Goal: Task Accomplishment & Management: Use online tool/utility

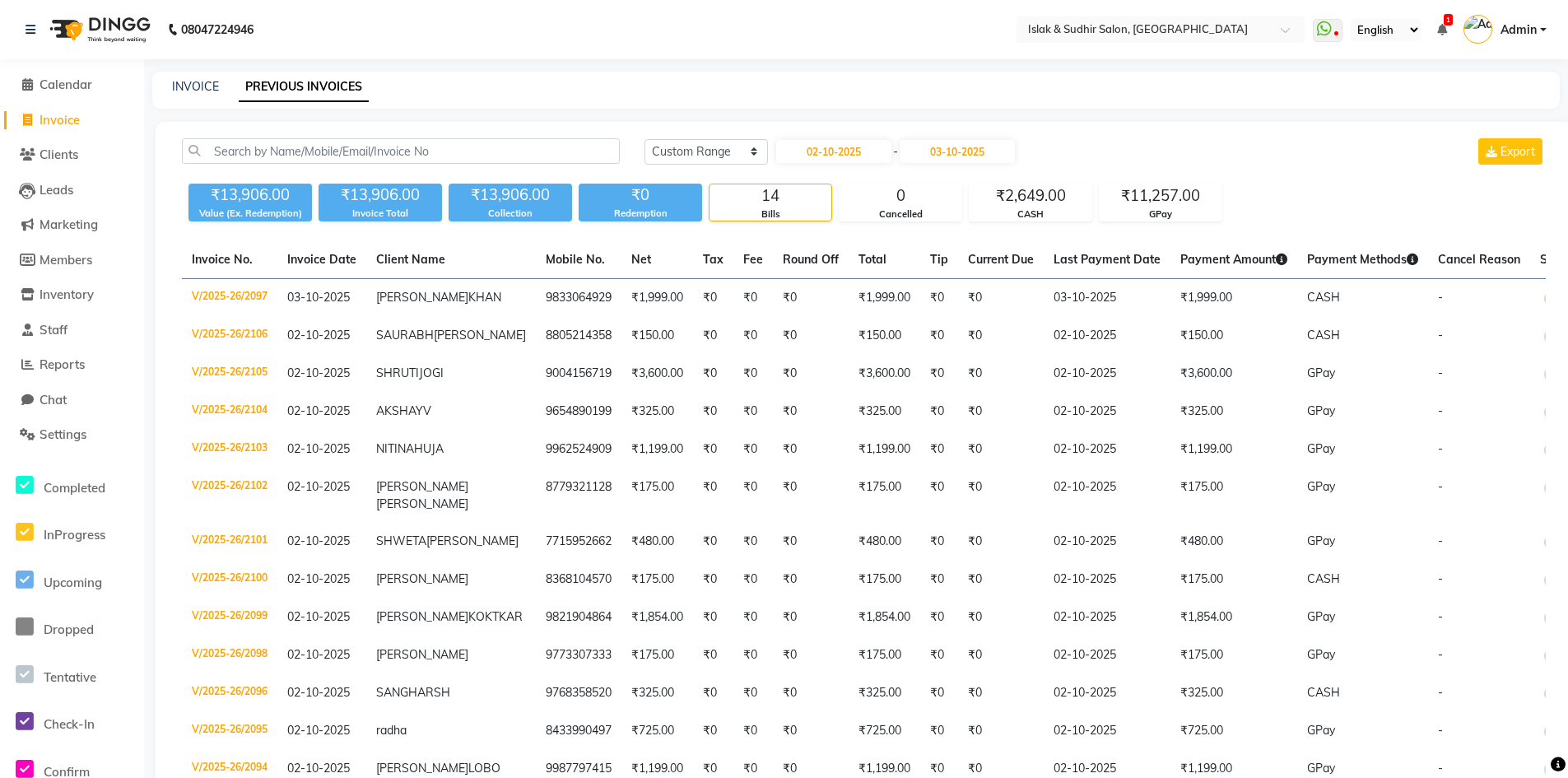
select select "range"
drag, startPoint x: 66, startPoint y: 120, endPoint x: 102, endPoint y: 131, distance: 37.6
click at [66, 120] on span "Invoice" at bounding box center [59, 119] width 40 height 15
select select "service"
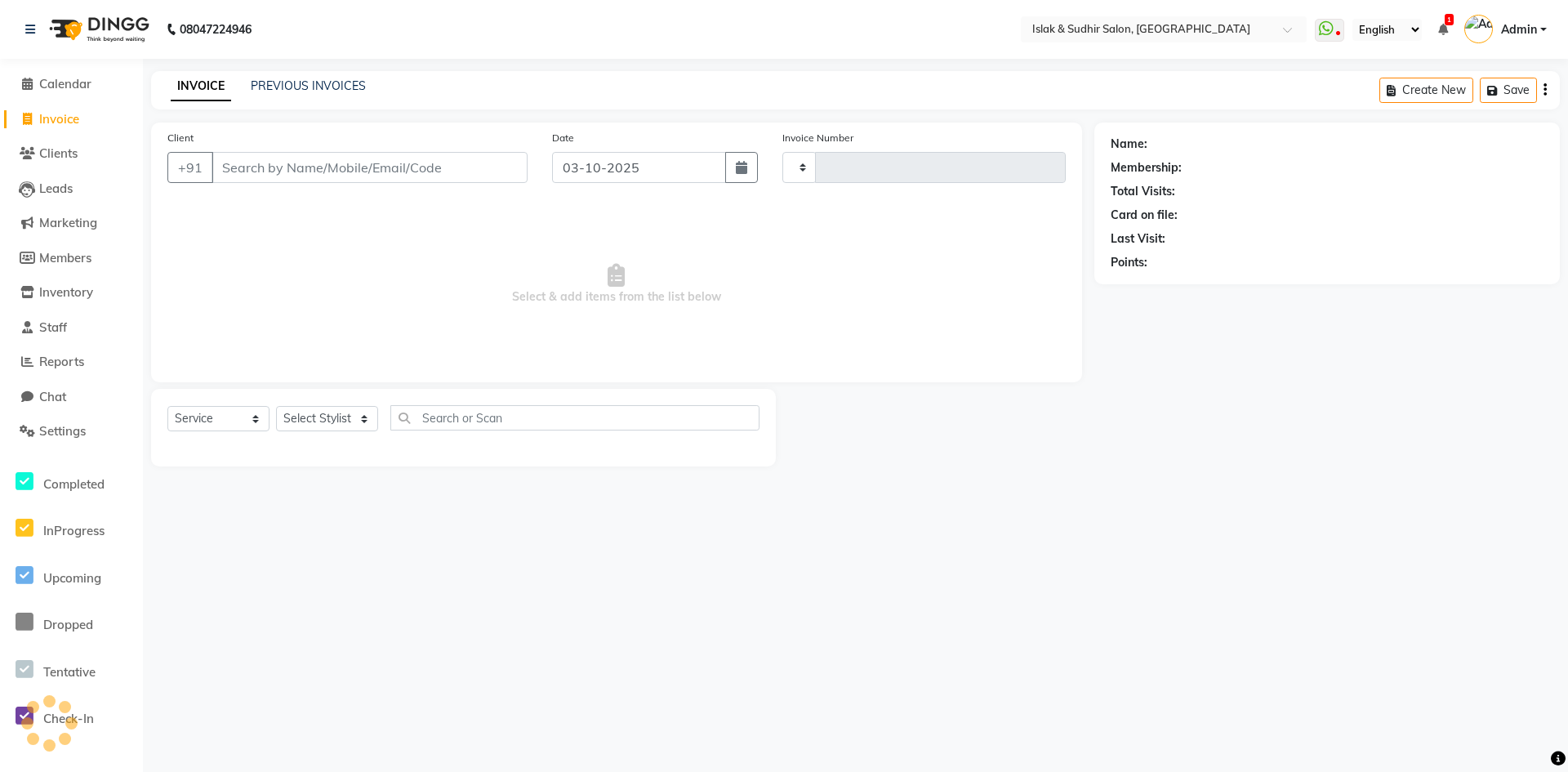
type input "2111"
select select "7859"
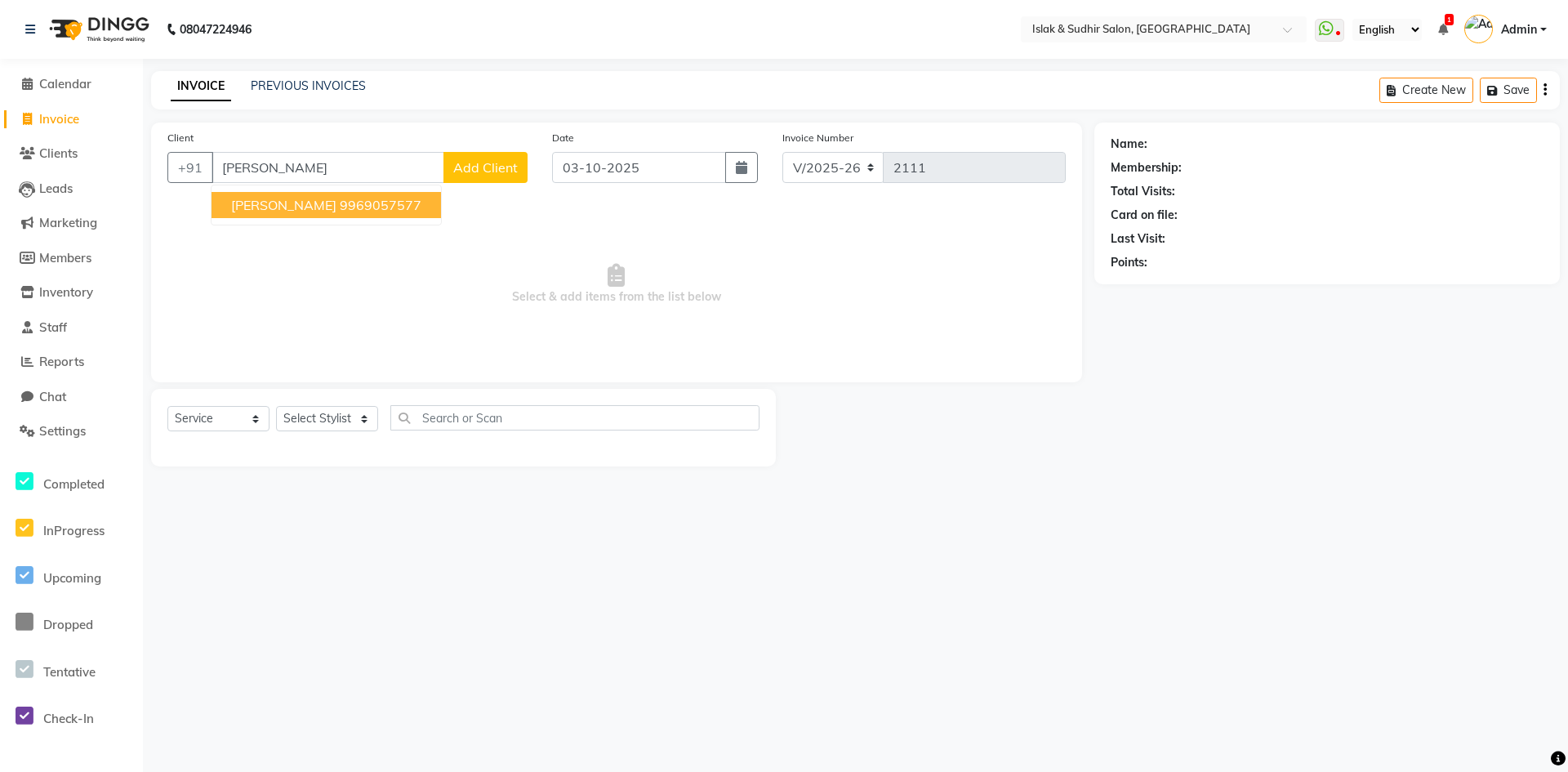
type input "[PERSON_NAME]"
click at [301, 90] on link "PREVIOUS INVOICES" at bounding box center [308, 85] width 115 height 14
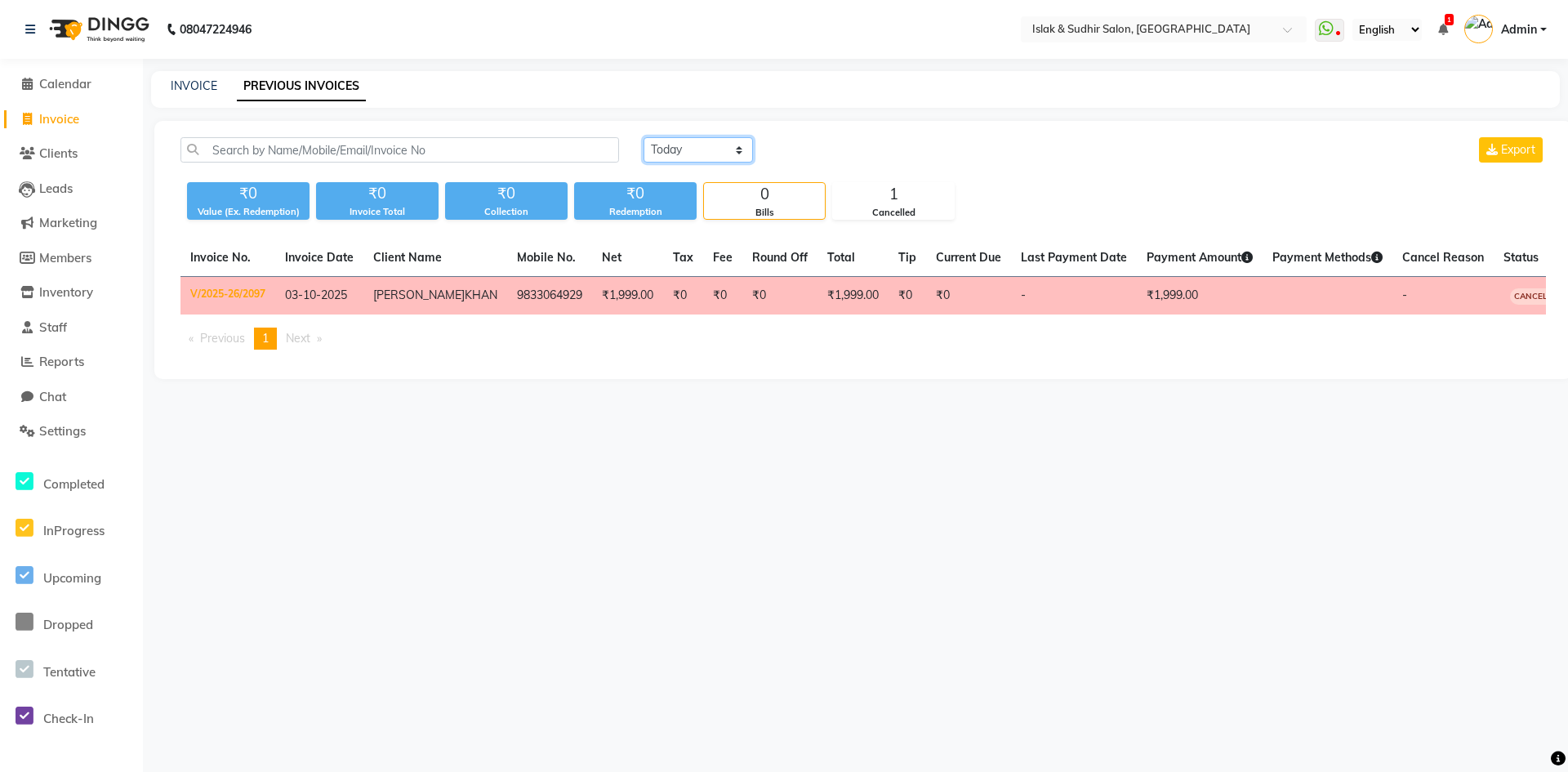
click at [747, 146] on select "[DATE] [DATE] Custom Range" at bounding box center [698, 150] width 110 height 26
select select "range"
click at [644, 137] on select "[DATE] [DATE] Custom Range" at bounding box center [698, 150] width 110 height 26
click at [835, 159] on input "03-10-2025" at bounding box center [831, 150] width 114 height 23
select select "10"
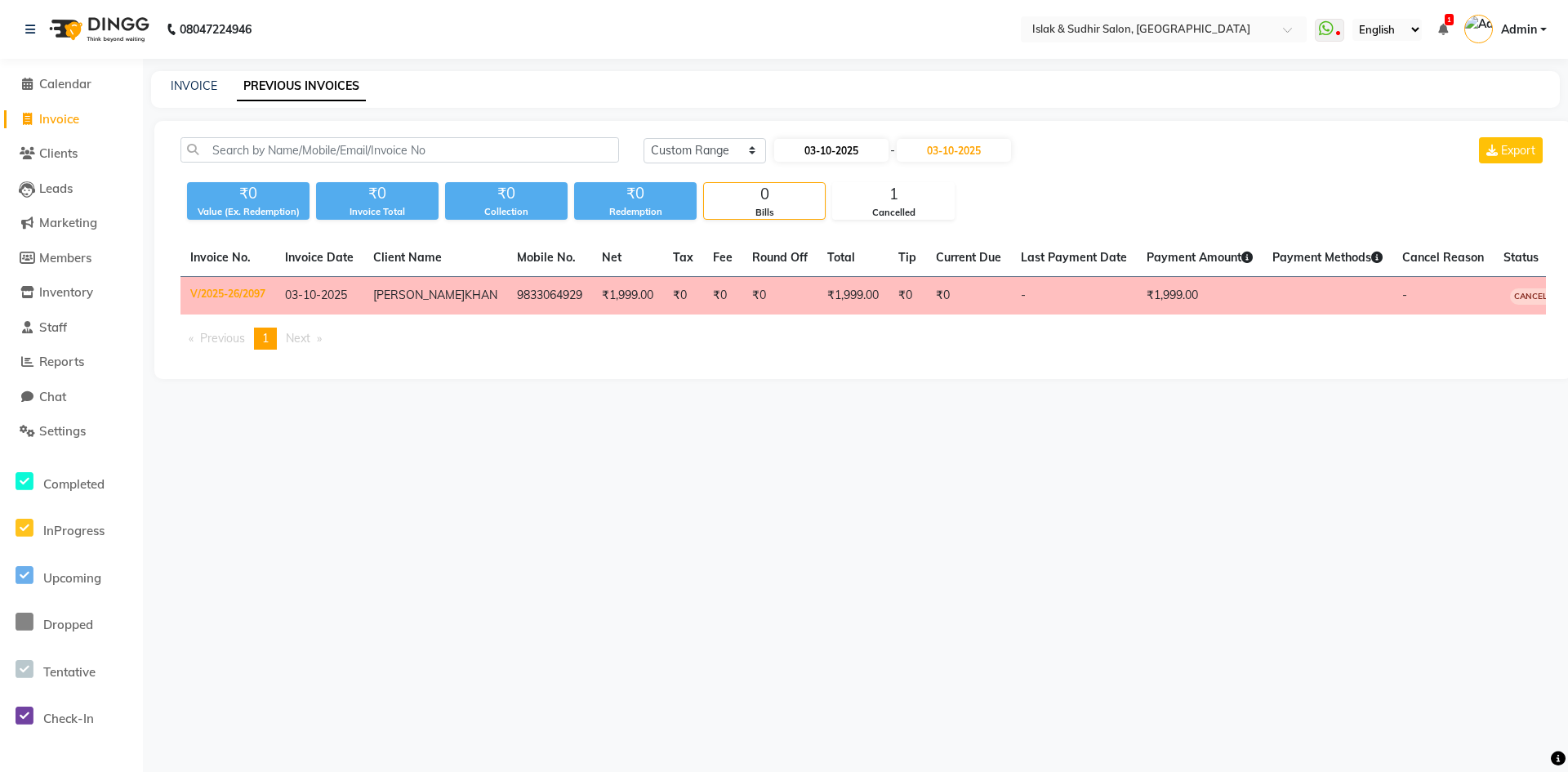
select select "2025"
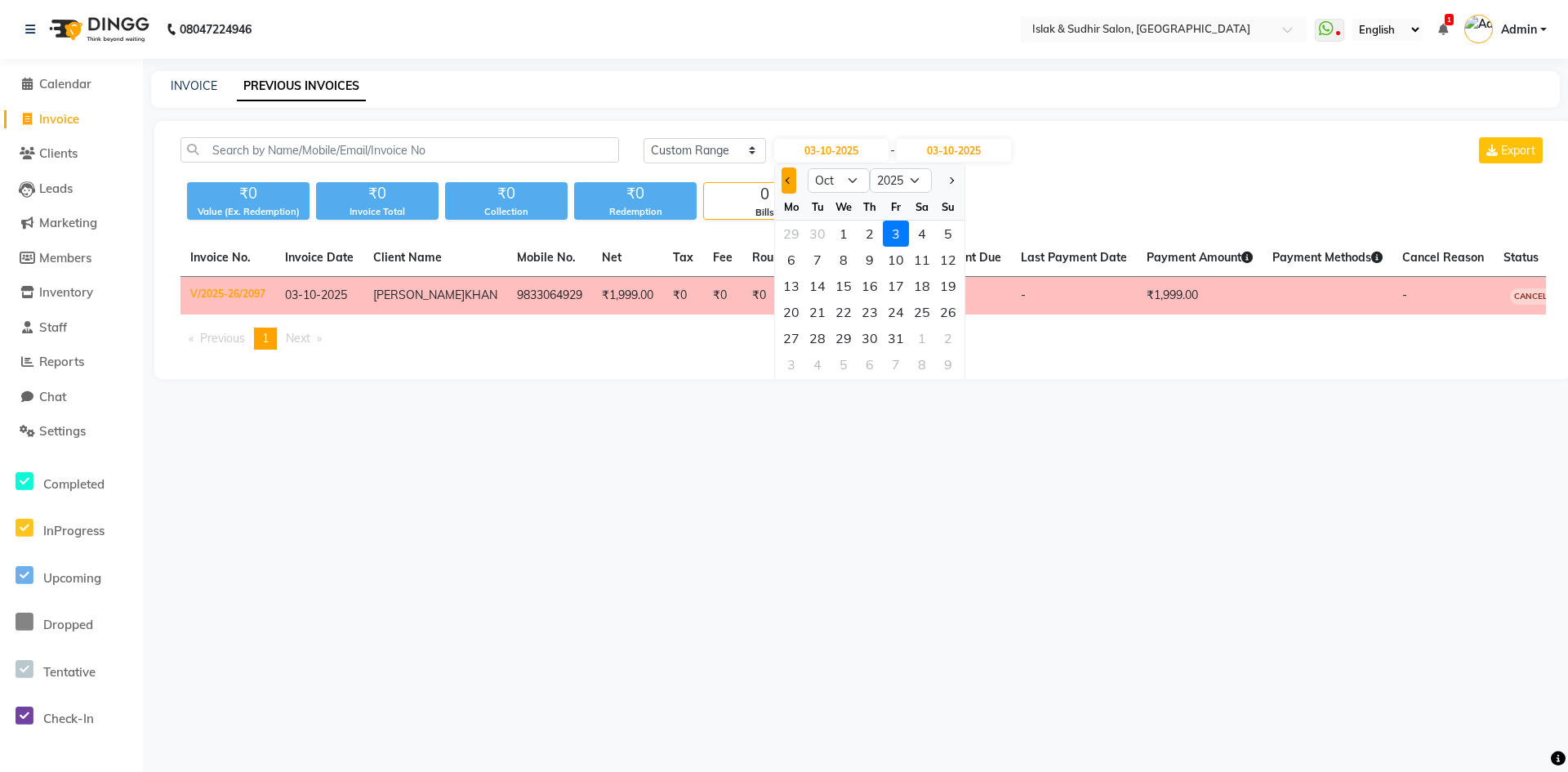
click at [792, 181] on span "Previous month" at bounding box center [789, 180] width 7 height 7
select select "9"
click at [922, 312] on div "27" at bounding box center [922, 312] width 26 height 26
type input "27-09-2025"
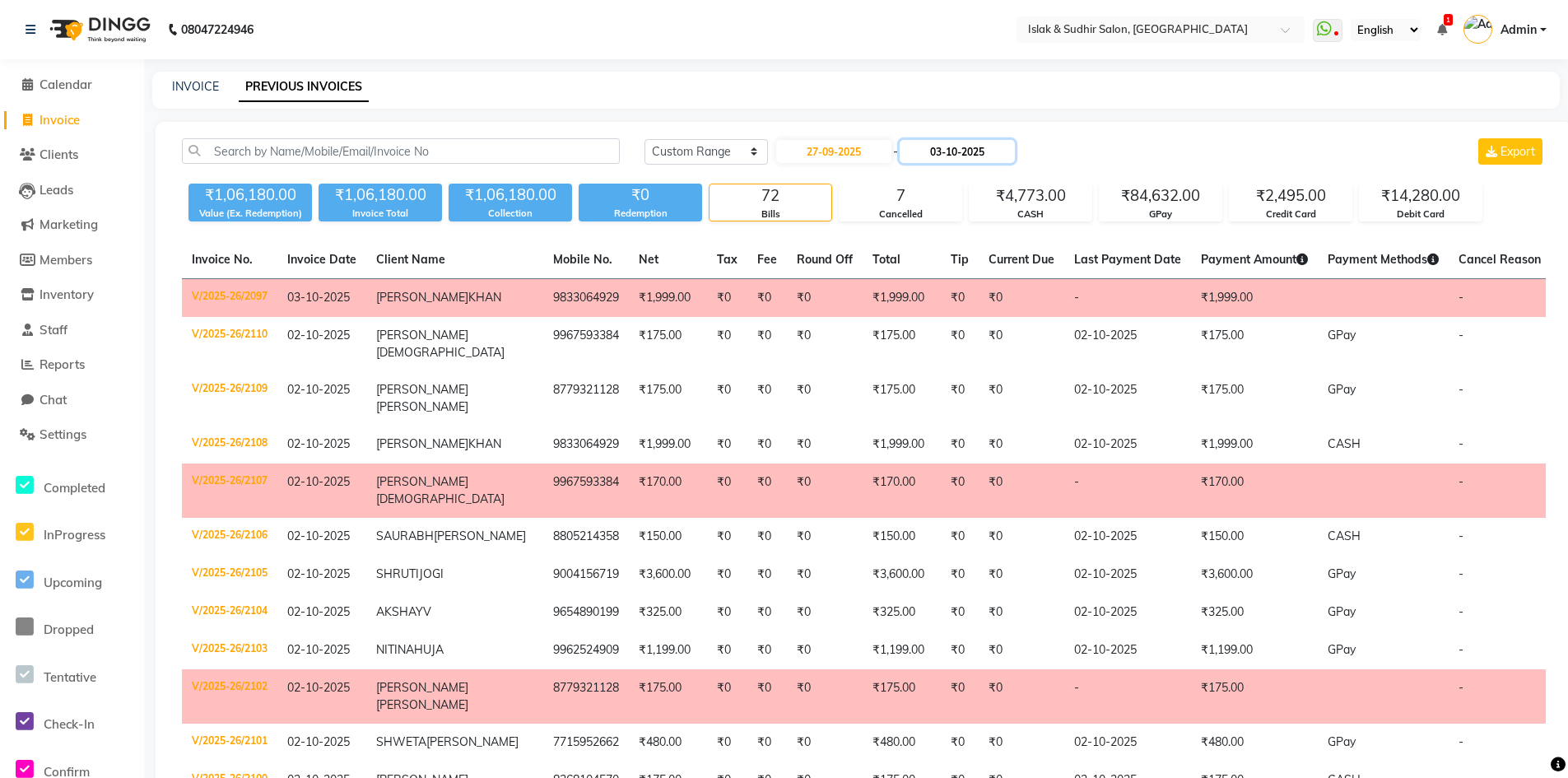
click at [964, 154] on input "03-10-2025" at bounding box center [958, 151] width 115 height 23
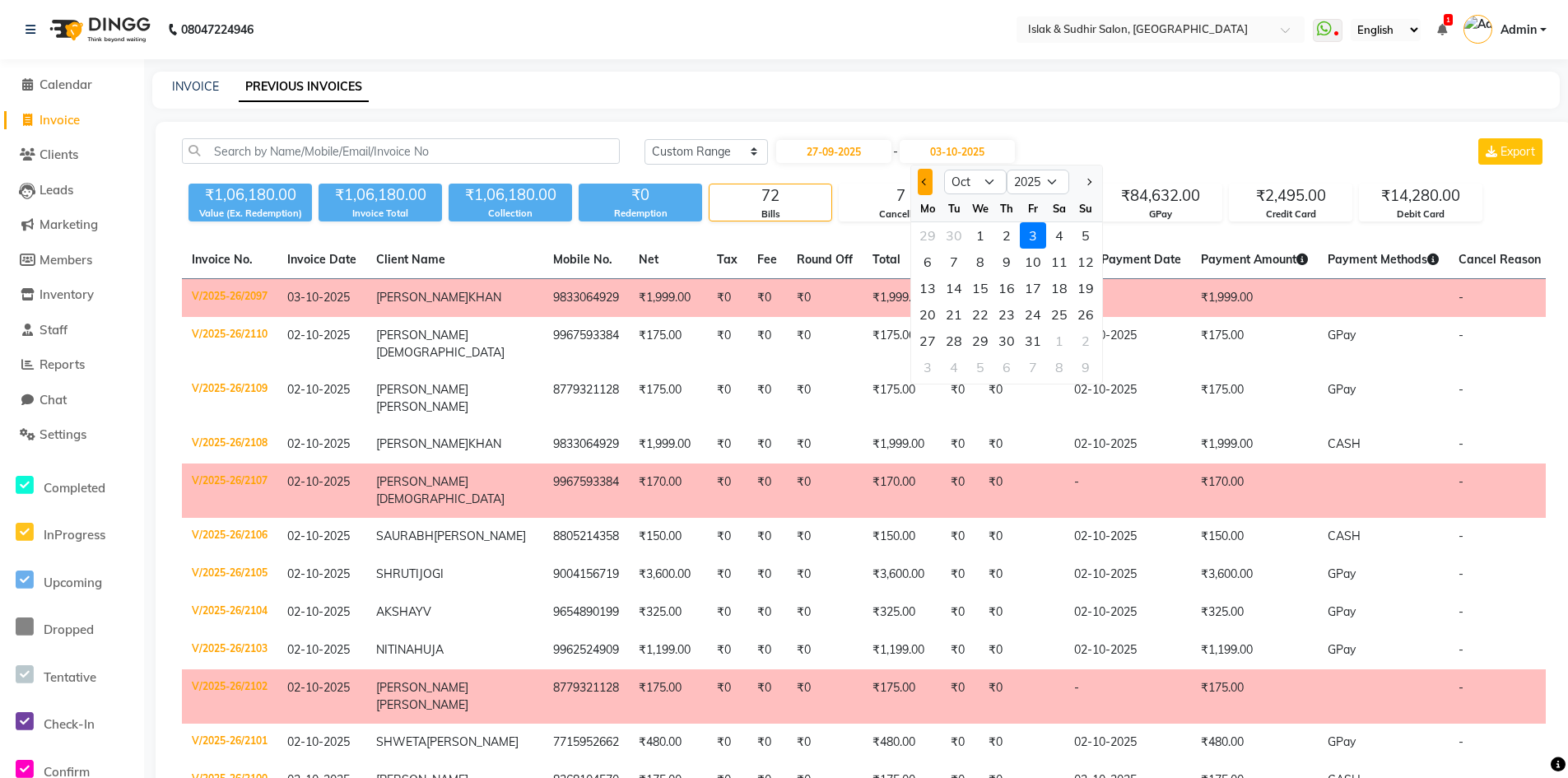
click at [926, 178] on button "Previous month" at bounding box center [925, 182] width 14 height 27
select select "9"
click at [1062, 312] on div "27" at bounding box center [1059, 314] width 27 height 27
type input "27-09-2025"
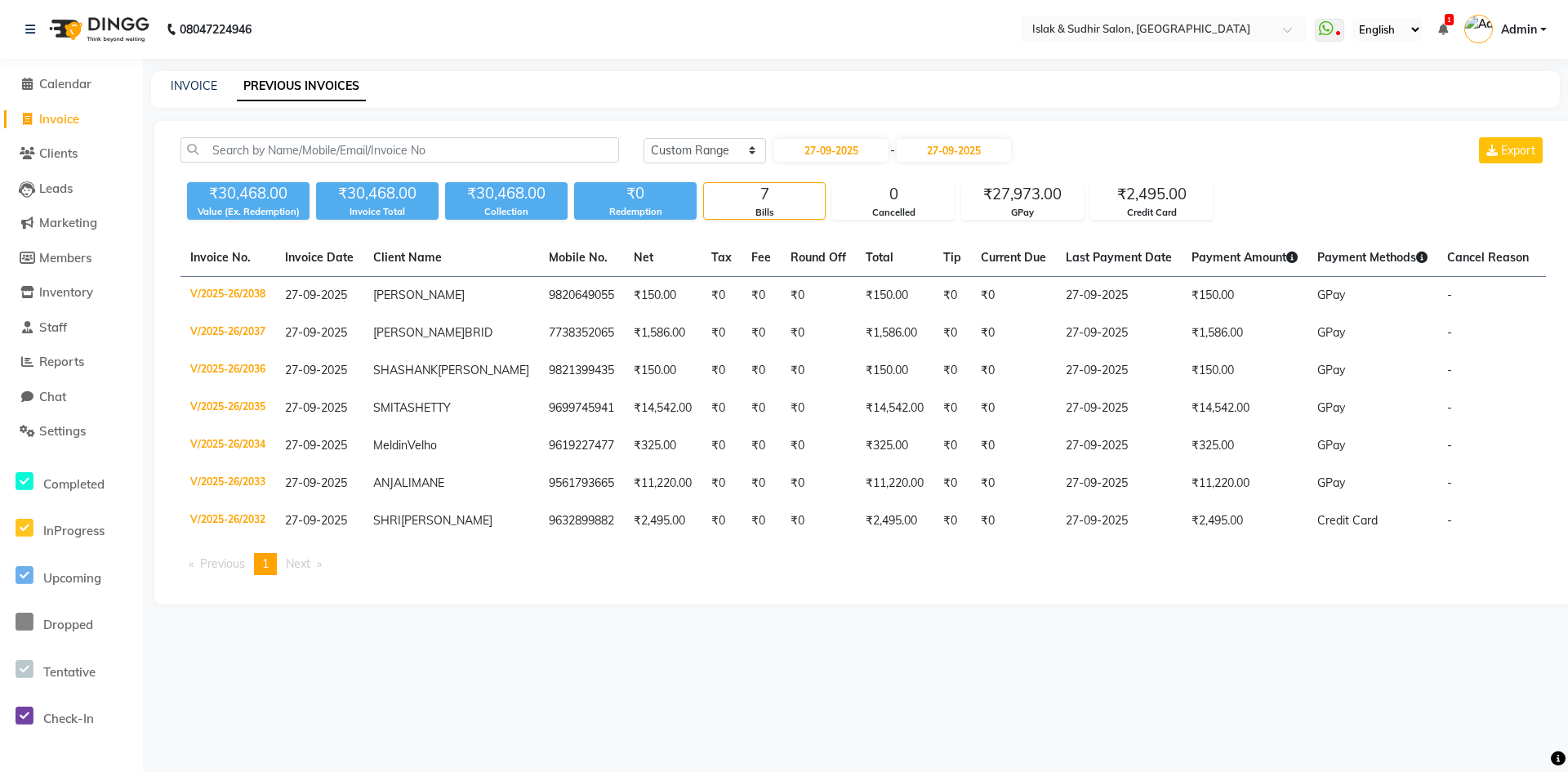
click at [51, 111] on span "Invoice" at bounding box center [59, 118] width 40 height 15
select select "service"
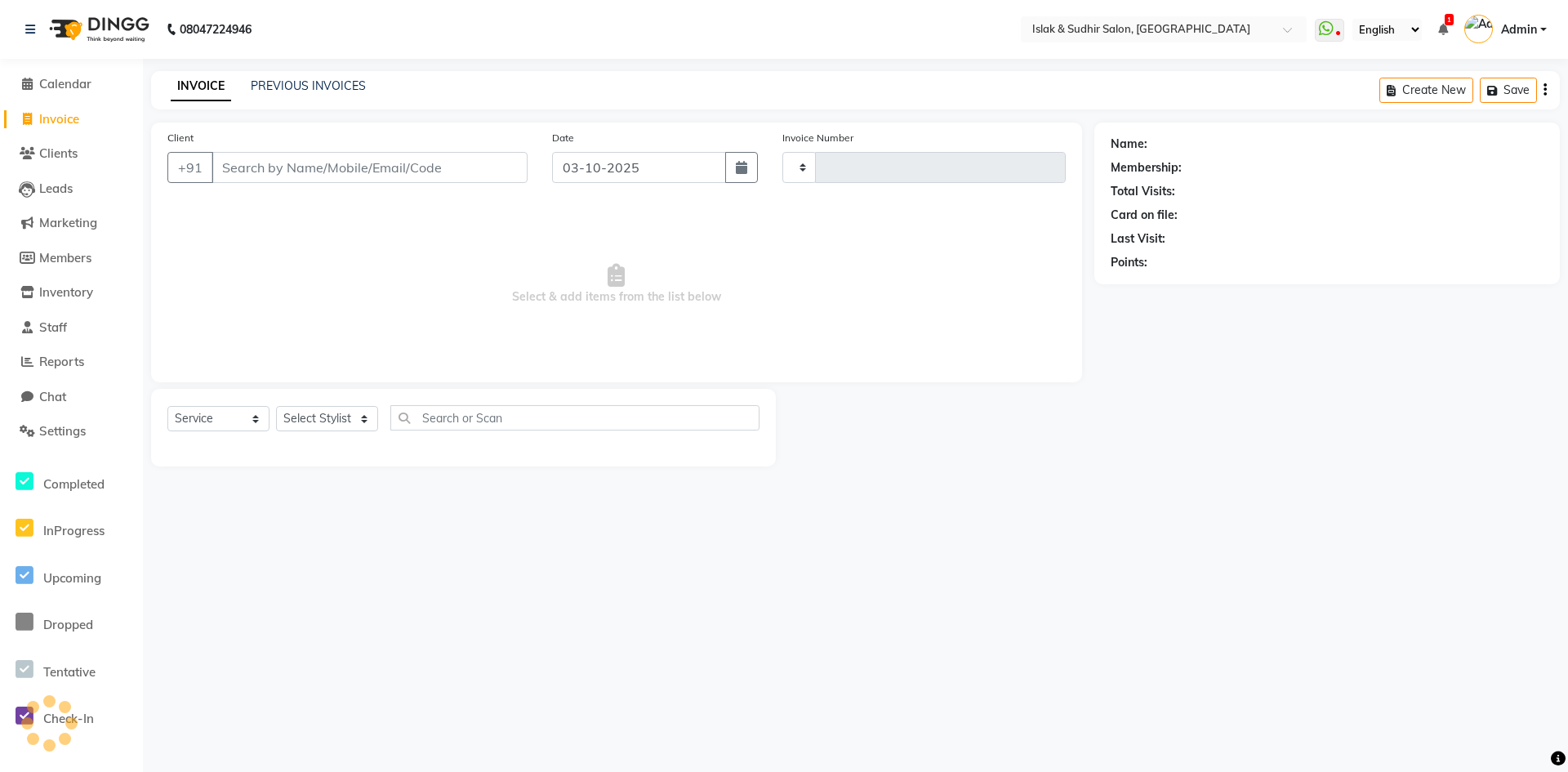
type input "2111"
select select "7859"
